Goal: Transaction & Acquisition: Download file/media

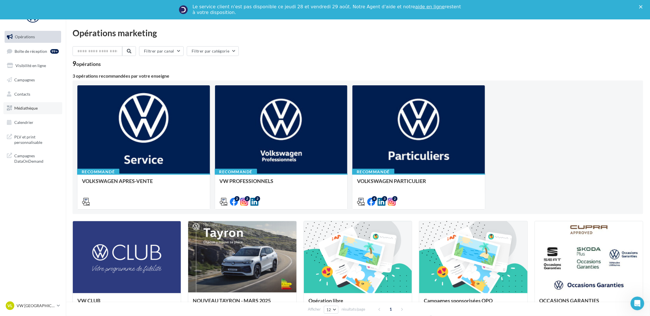
click at [39, 109] on link "Médiathèque" at bounding box center [32, 108] width 59 height 12
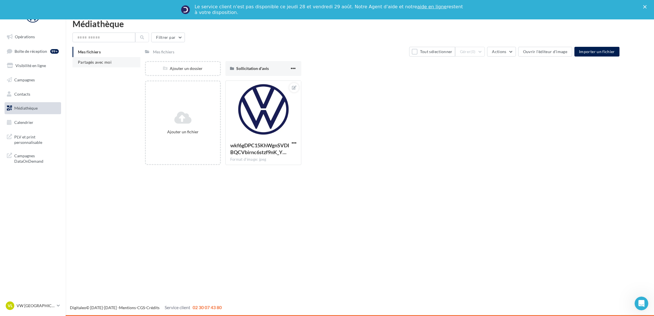
click at [102, 62] on span "Partagés avec moi" at bounding box center [95, 62] width 34 height 5
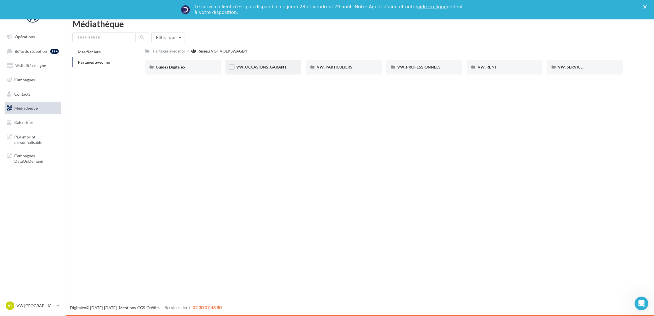
click at [290, 72] on div "VW_OCCASIONS_GARANTIES" at bounding box center [263, 67] width 76 height 15
click at [484, 70] on div "VISUELS" at bounding box center [505, 67] width 76 height 15
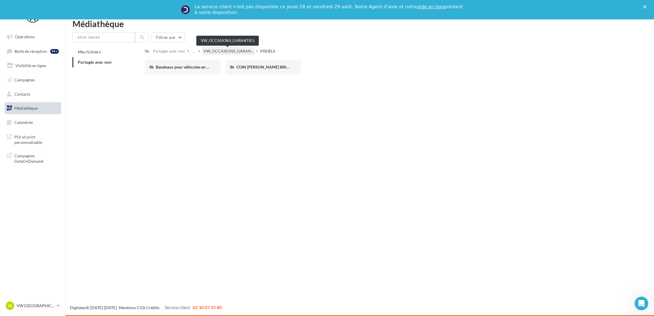
click at [225, 52] on span "VW_OCCASIONS_GARAN..." at bounding box center [229, 51] width 50 height 6
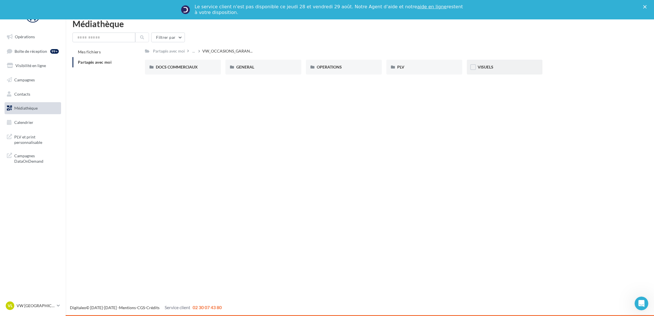
click at [506, 63] on div "VISUELS" at bounding box center [505, 67] width 76 height 15
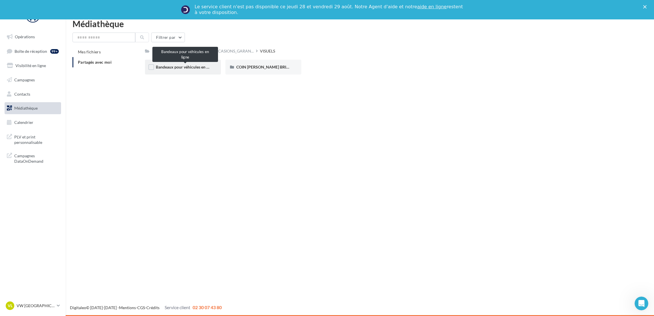
click at [192, 68] on span "Bandeaux pour véhicules en ligne" at bounding box center [185, 67] width 59 height 5
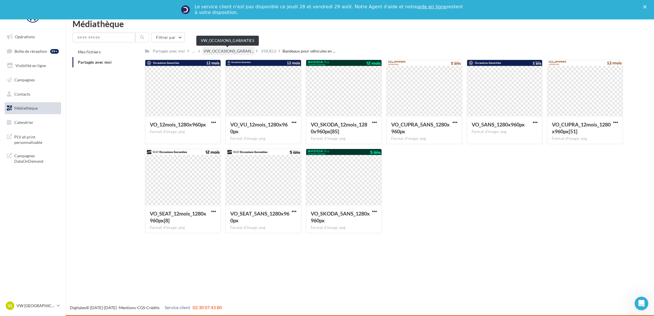
click at [213, 52] on span "VW_OCCASIONS_GARAN..." at bounding box center [229, 51] width 50 height 6
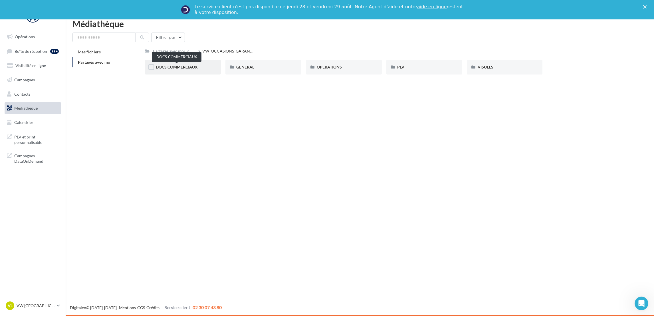
click at [175, 65] on span "DOCS COMMERCIAUX" at bounding box center [177, 67] width 42 height 5
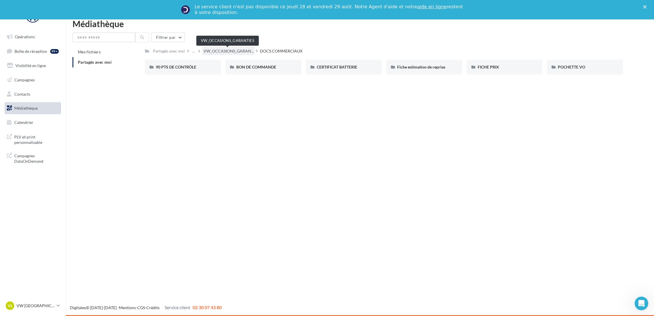
click at [217, 53] on span "VW_OCCASIONS_GARAN..." at bounding box center [229, 51] width 50 height 6
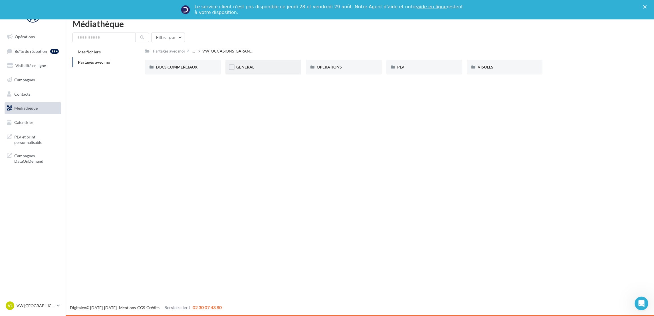
click at [244, 72] on div "GENERAL" at bounding box center [263, 67] width 76 height 15
click at [254, 67] on span "GARANTIE" at bounding box center [246, 67] width 20 height 5
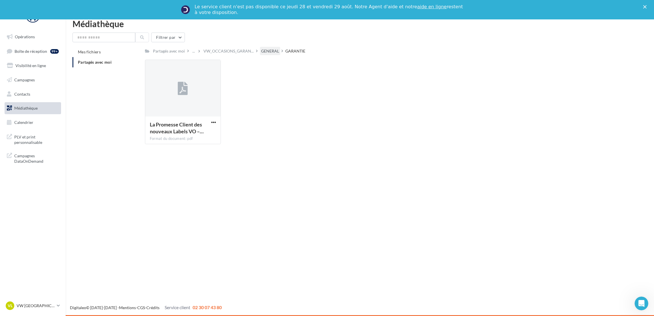
click at [272, 52] on div "GENERAL" at bounding box center [270, 51] width 18 height 6
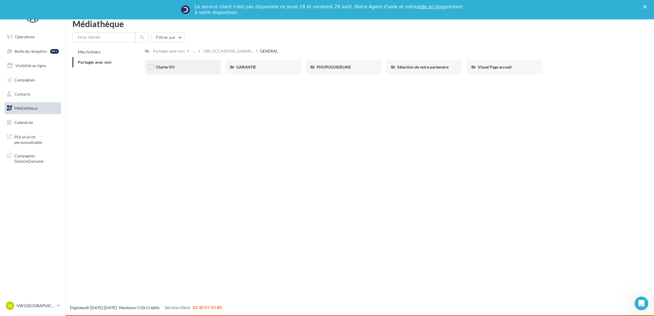
click at [182, 74] on div "Charte VO" at bounding box center [183, 67] width 76 height 15
click at [239, 71] on div "Logos" at bounding box center [263, 67] width 76 height 15
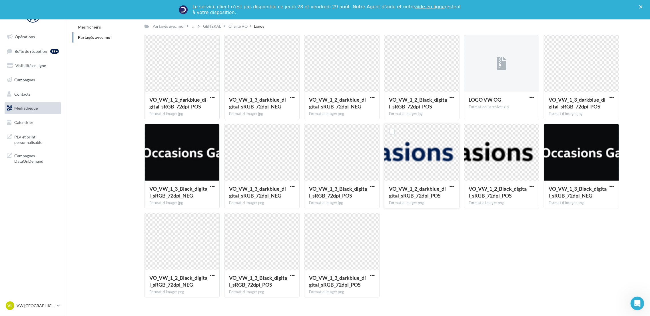
scroll to position [35, 0]
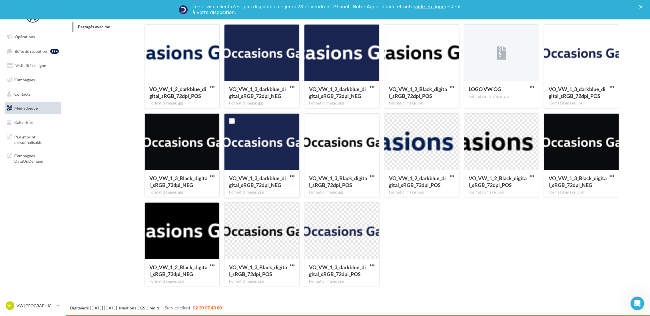
click at [293, 176] on span "button" at bounding box center [292, 176] width 5 height 5
click at [274, 190] on button "Télécharger" at bounding box center [267, 187] width 57 height 15
